Goal: Go to known website: Access a specific website the user already knows

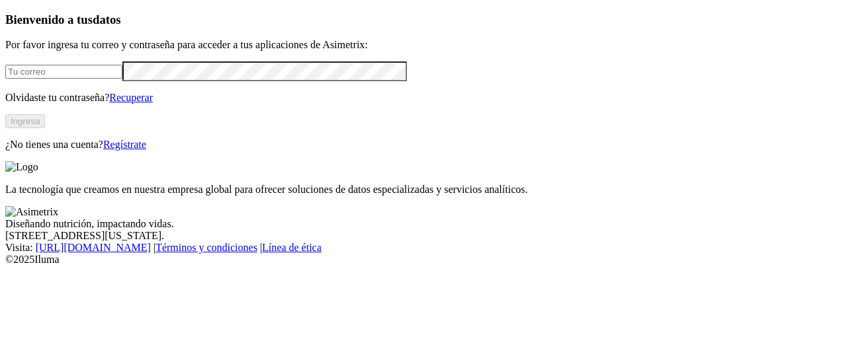
type input "[PERSON_NAME][EMAIL_ADDRESS][PERSON_NAME][DOMAIN_NAME]"
click at [45, 128] on button "Ingresa" at bounding box center [25, 121] width 40 height 14
